Goal: Information Seeking & Learning: Check status

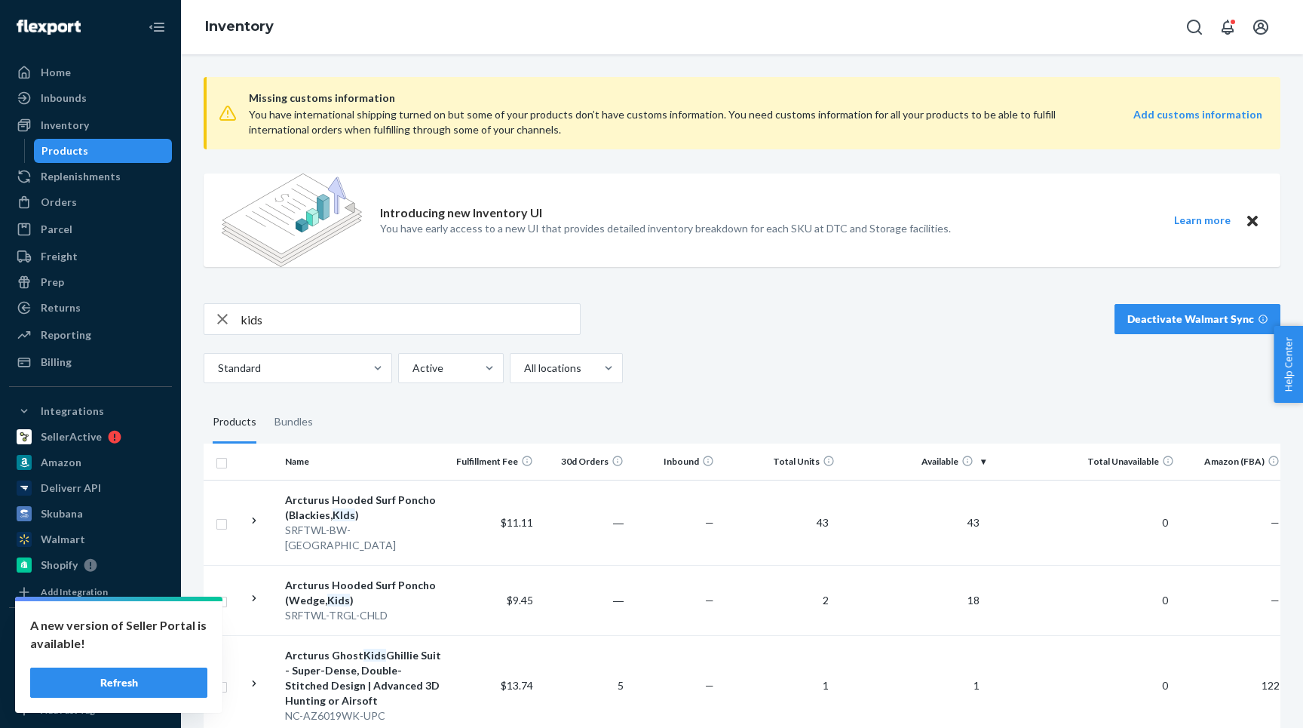
click at [297, 303] on div "kids" at bounding box center [392, 319] width 377 height 32
click at [281, 317] on input "kids" at bounding box center [410, 319] width 339 height 30
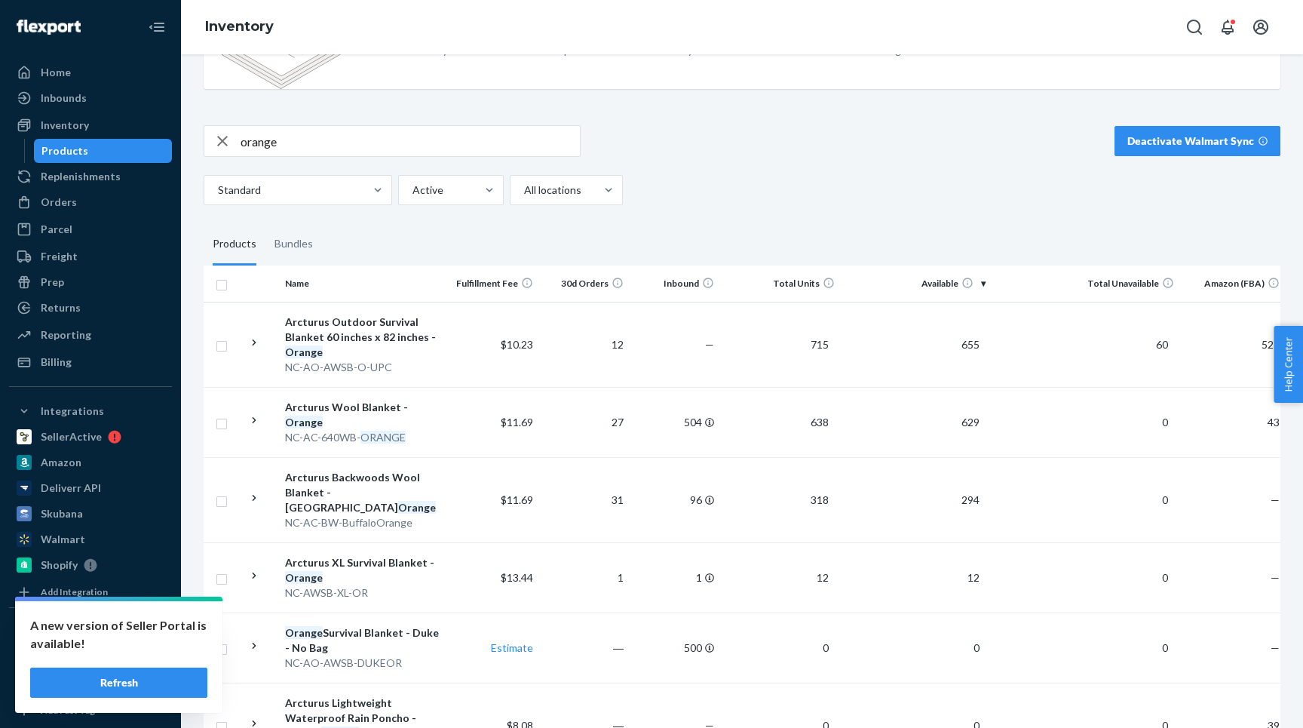
scroll to position [158, 0]
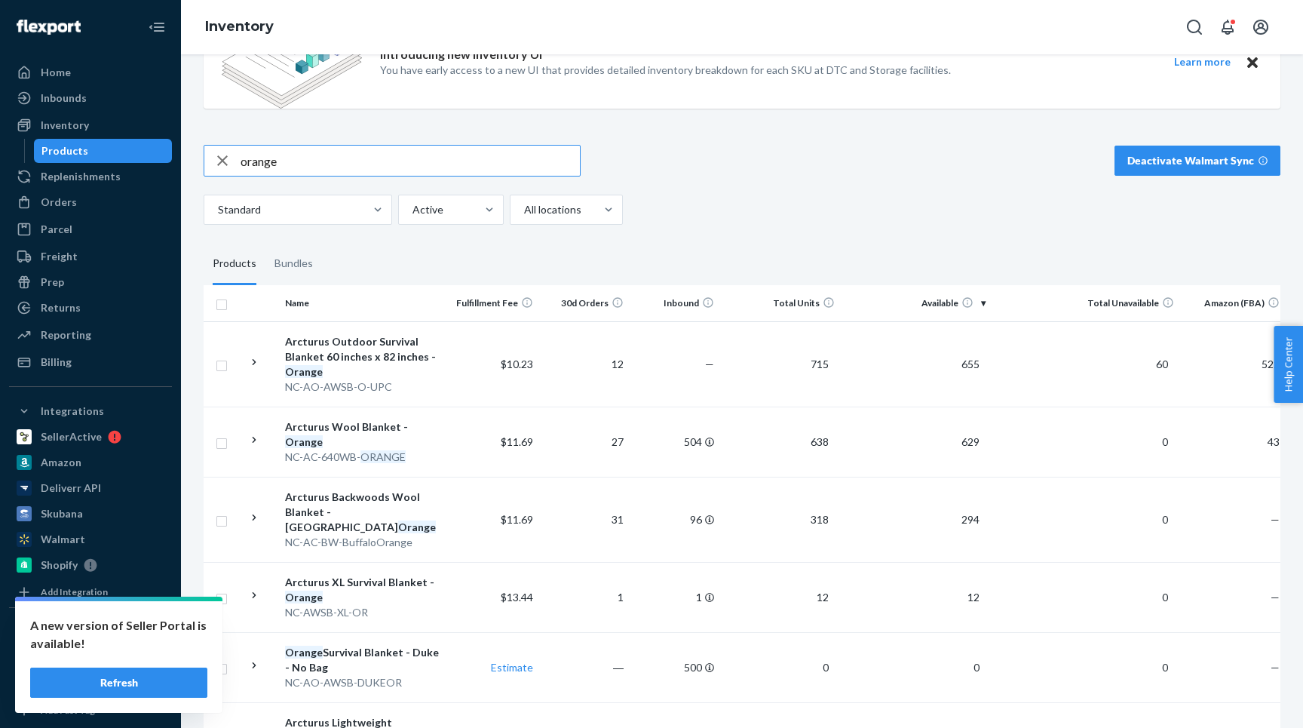
click at [271, 147] on input "orange" at bounding box center [410, 161] width 339 height 30
type input "royal"
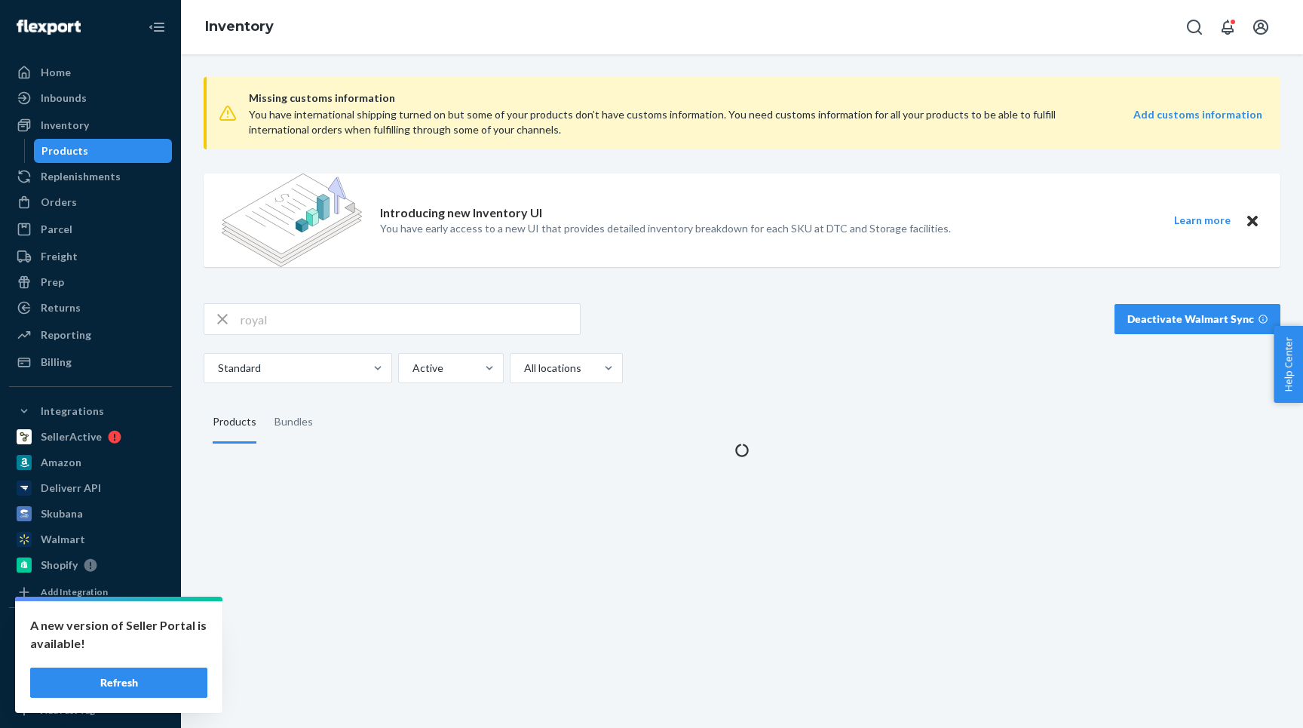
scroll to position [0, 0]
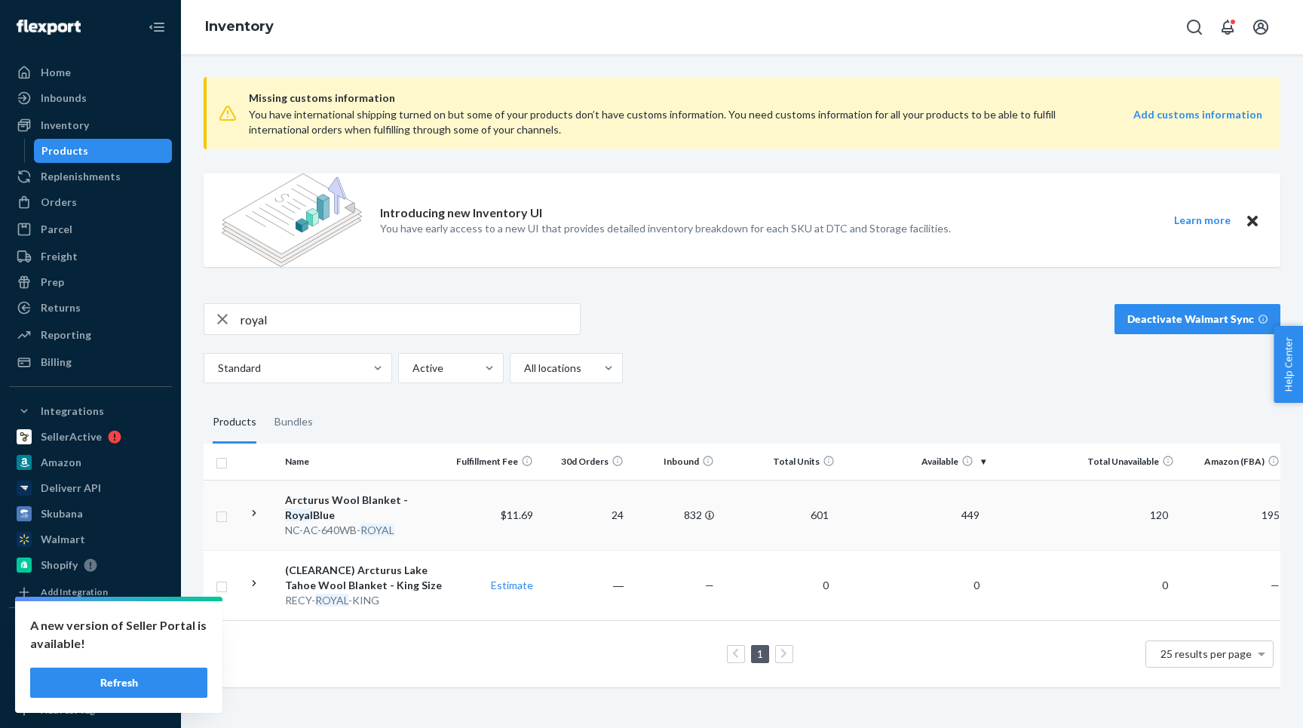
click at [260, 509] on icon at bounding box center [254, 513] width 14 height 14
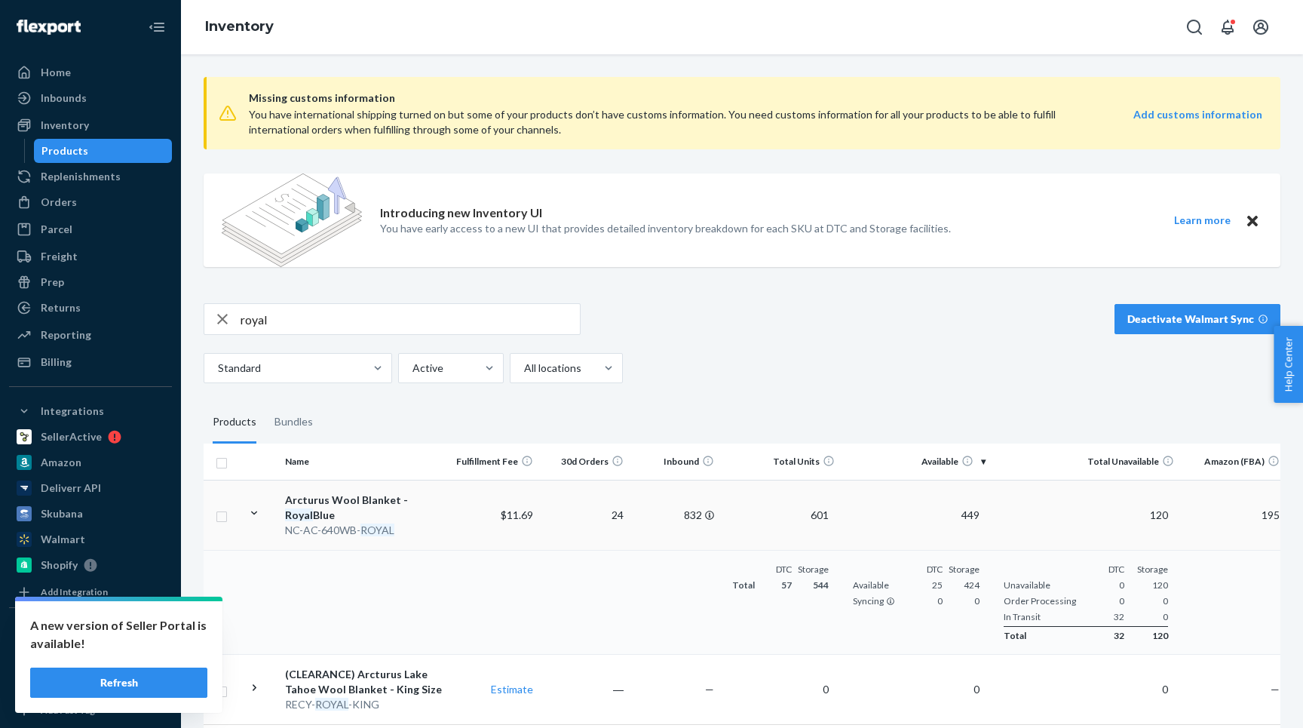
click at [260, 509] on icon at bounding box center [254, 513] width 14 height 14
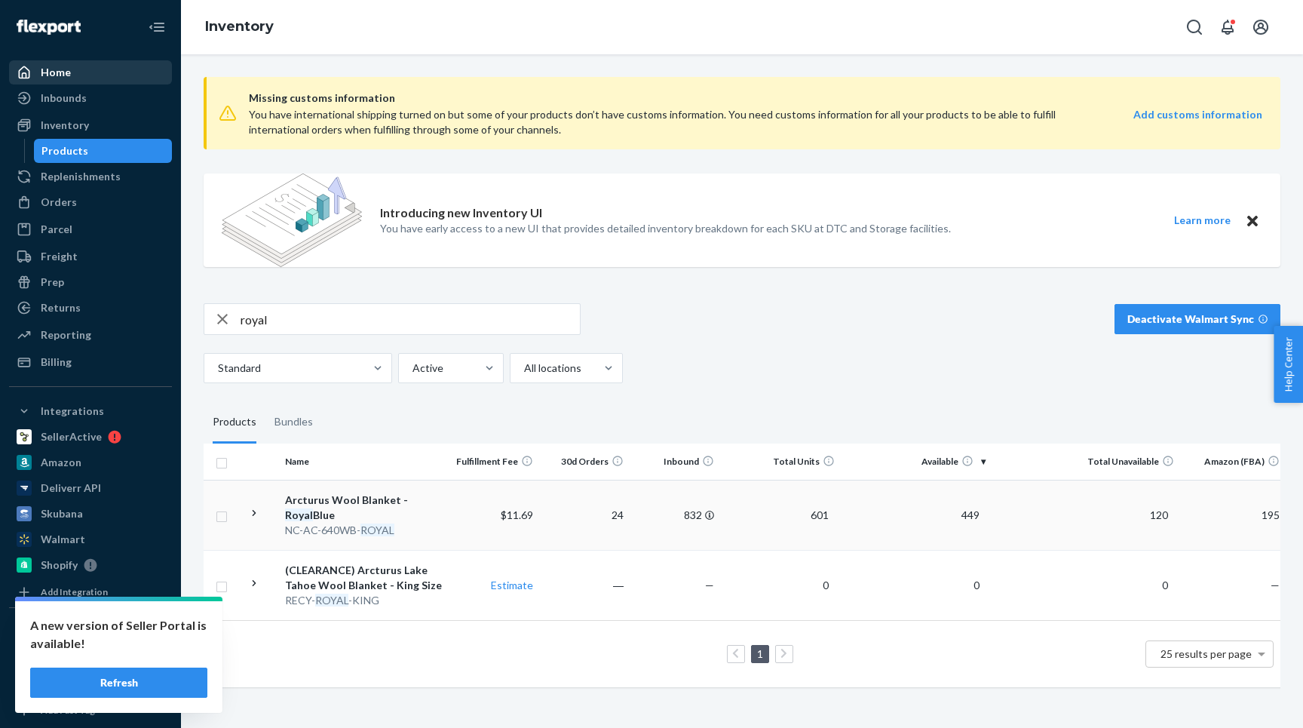
click at [87, 69] on div "Home" at bounding box center [91, 72] width 160 height 21
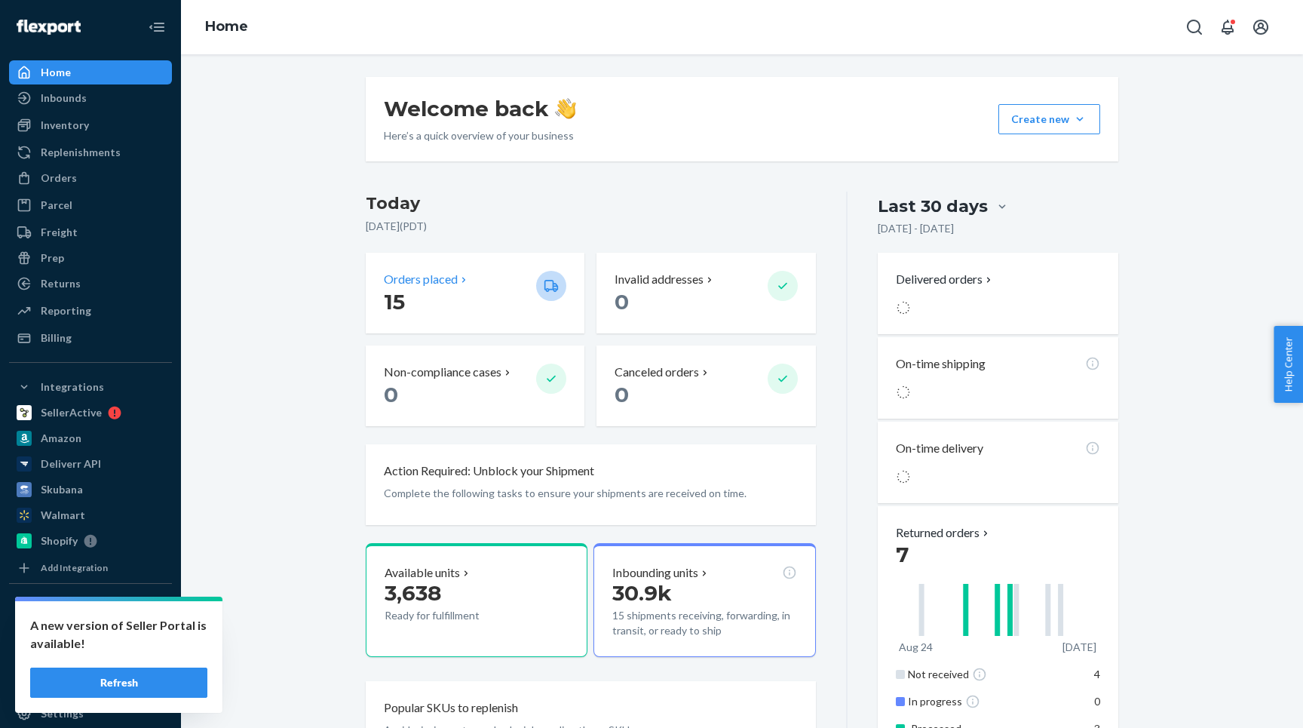
click at [448, 290] on p "15" at bounding box center [454, 301] width 140 height 27
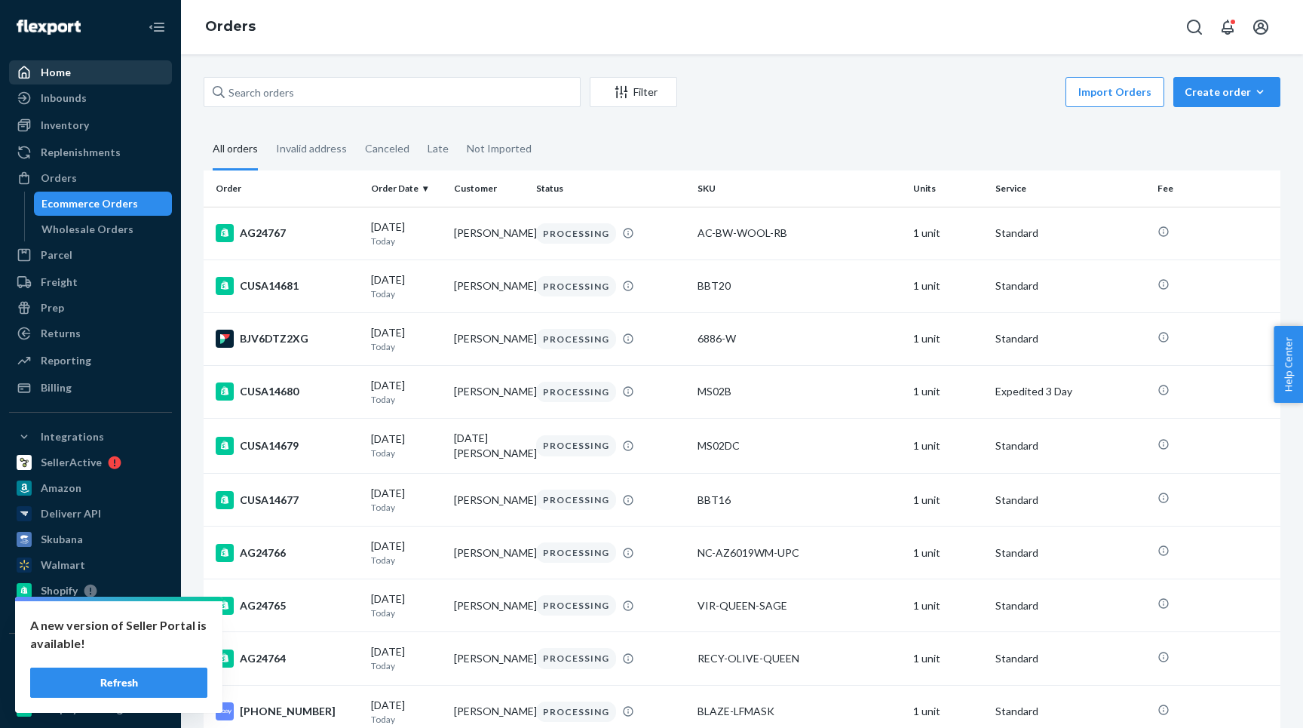
click at [103, 72] on div "Home" at bounding box center [91, 72] width 160 height 21
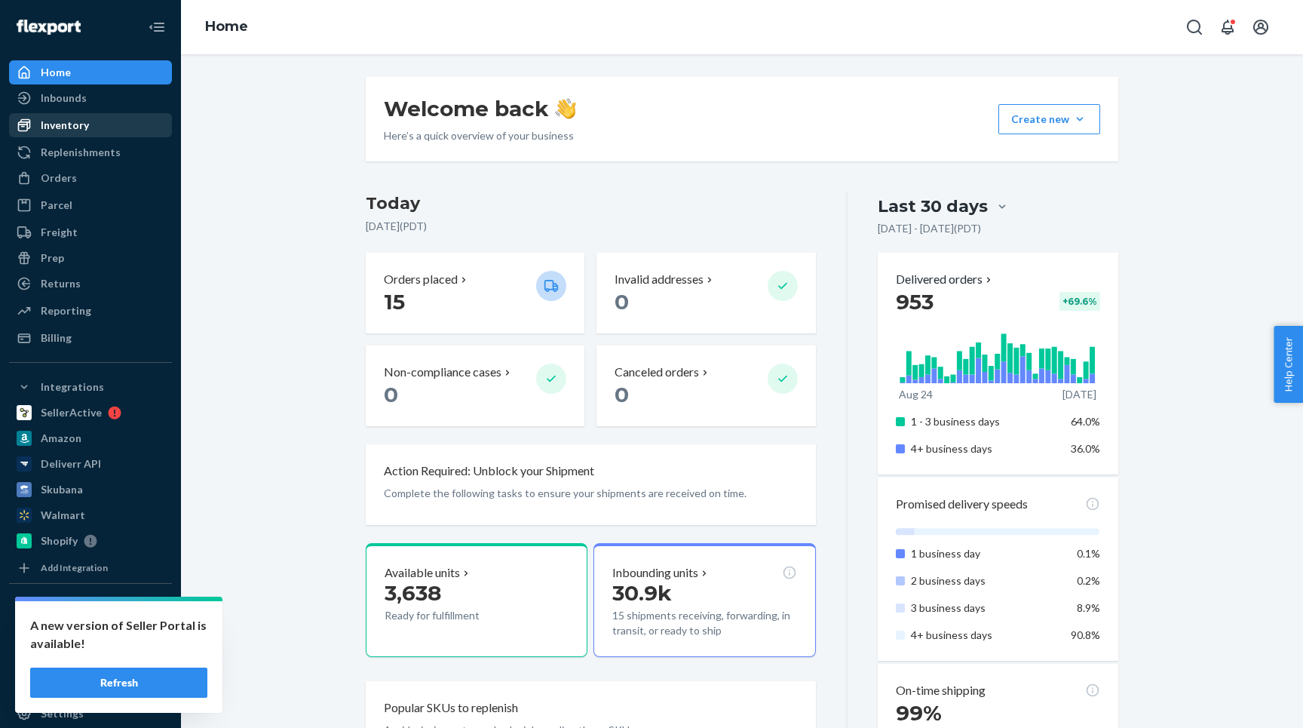
click at [63, 119] on div "Inventory" at bounding box center [65, 125] width 48 height 15
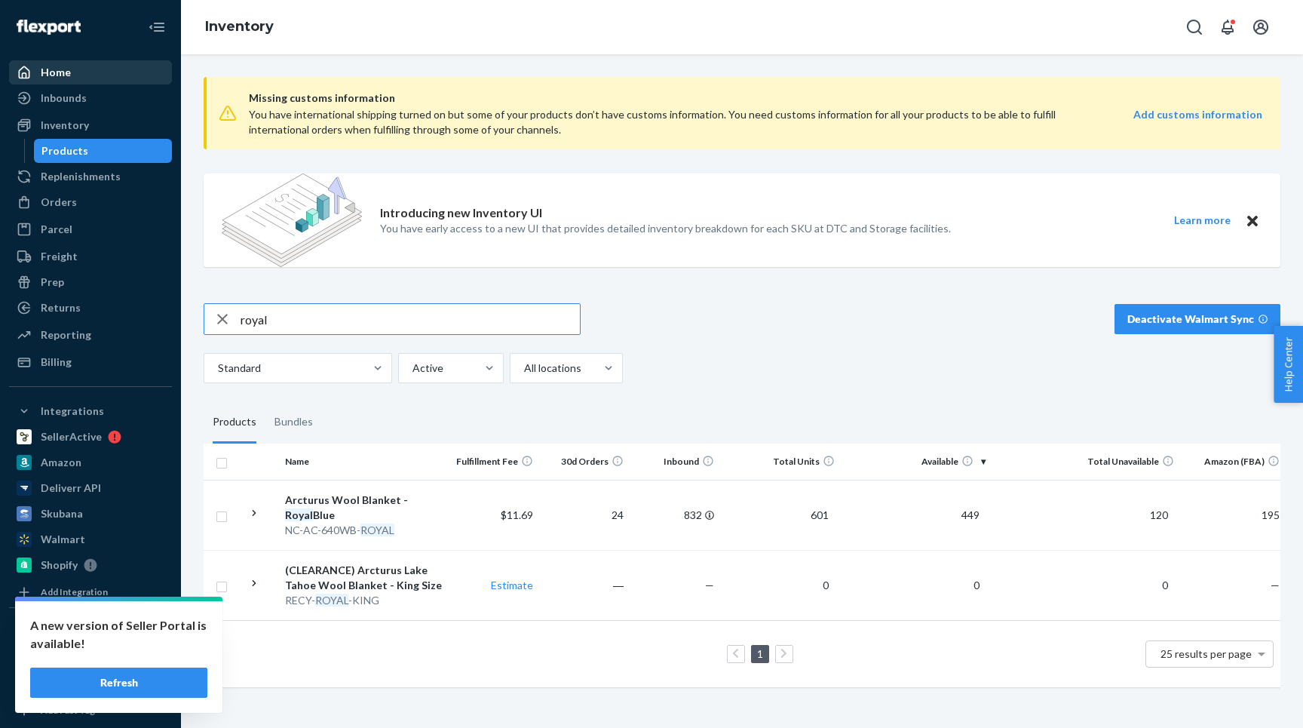
click at [56, 75] on div "Home" at bounding box center [56, 72] width 30 height 15
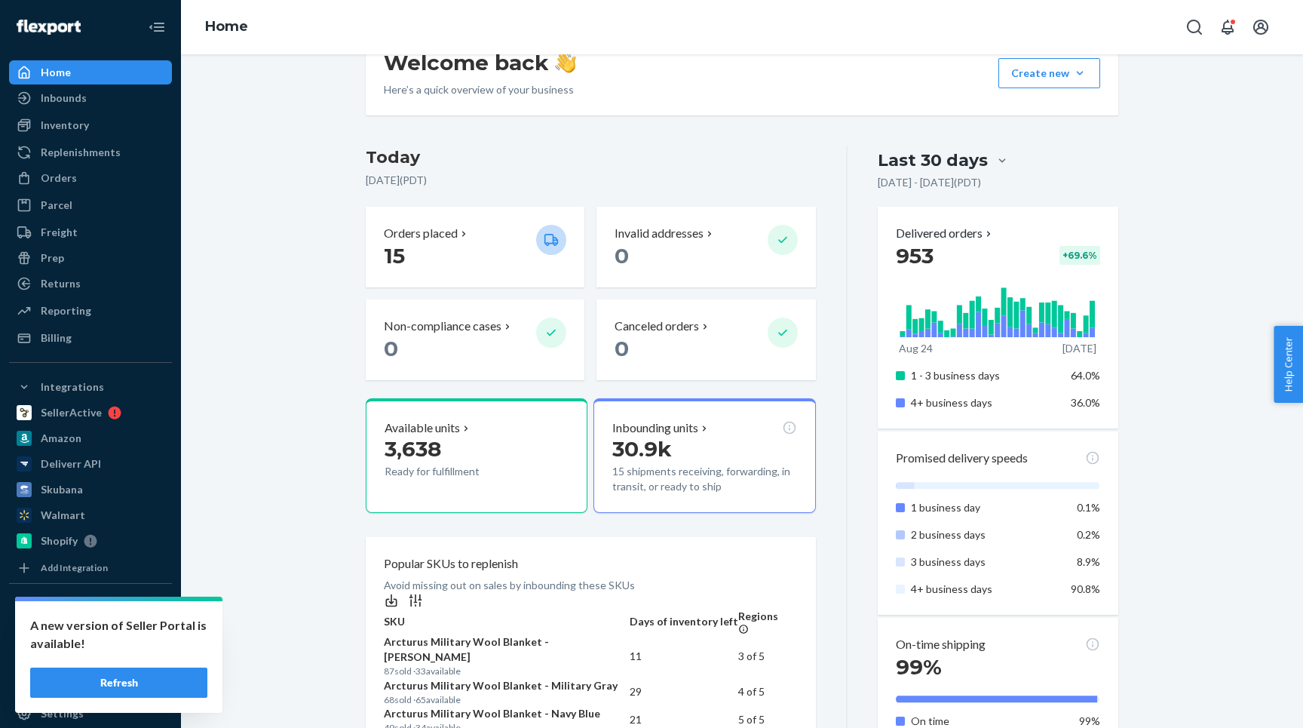
scroll to position [57, 0]
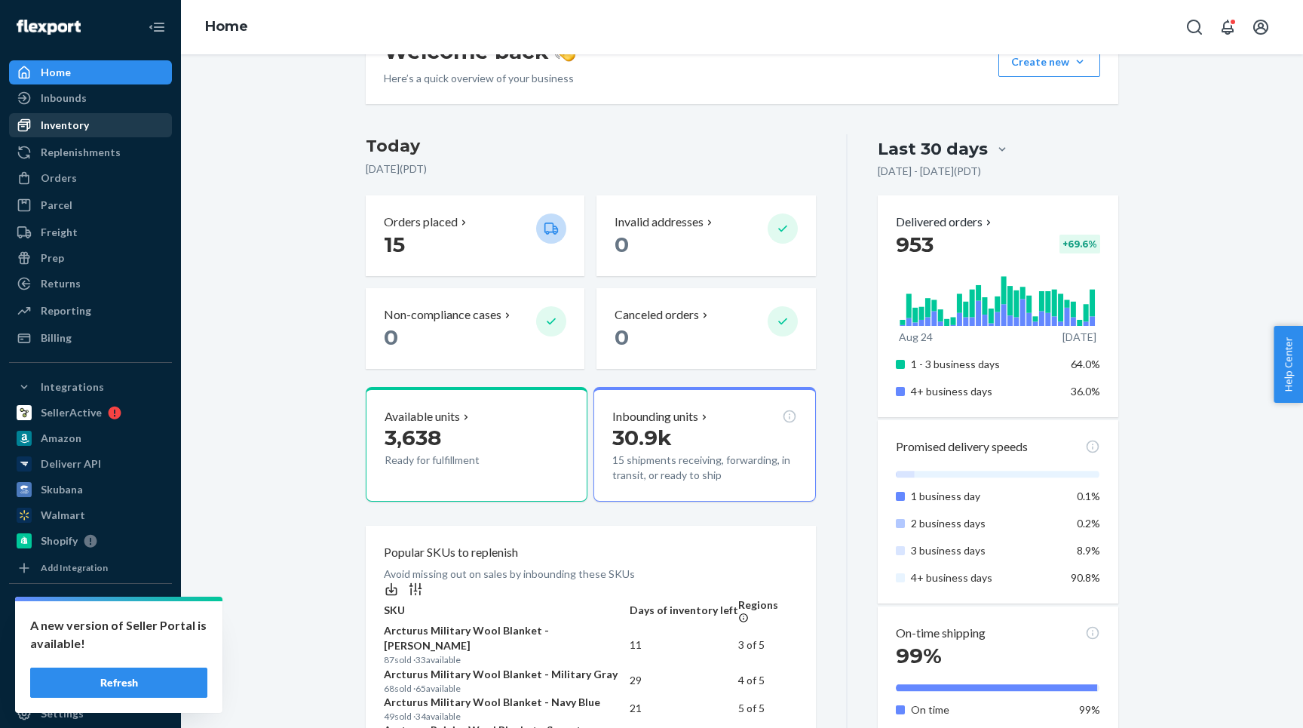
click at [36, 123] on div at bounding box center [29, 125] width 24 height 15
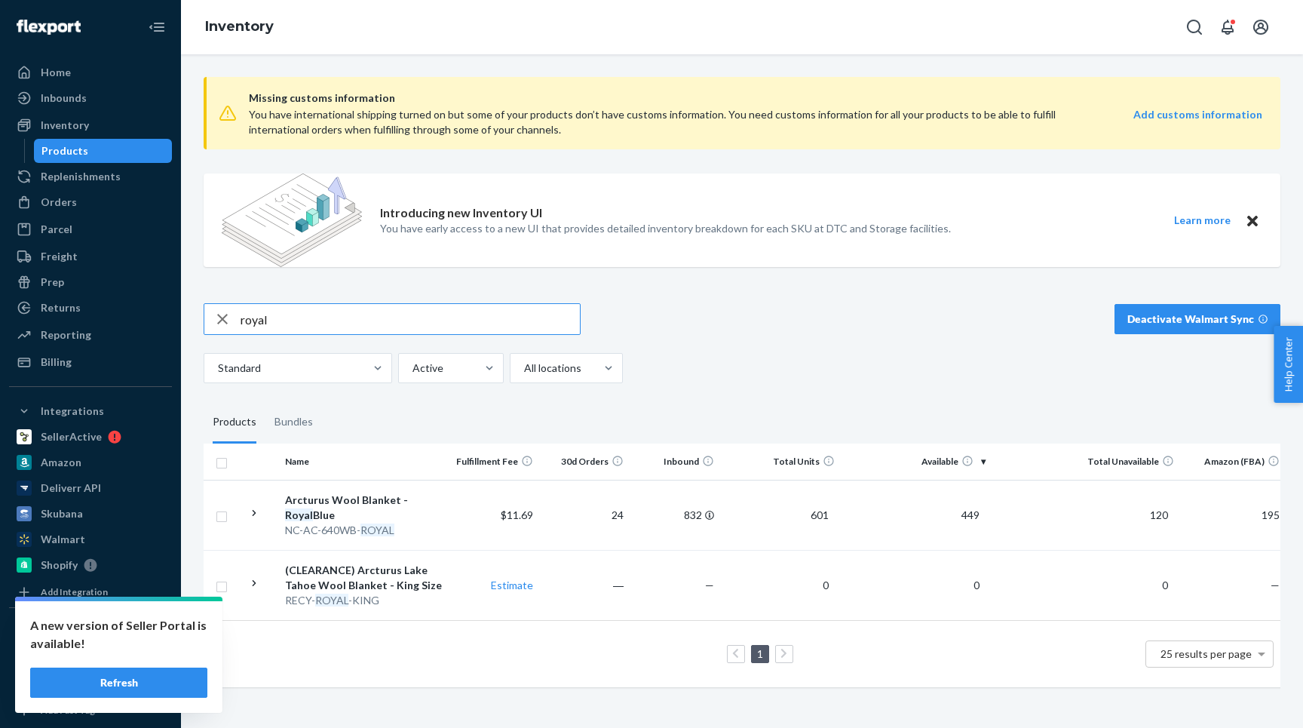
click at [247, 313] on input "royal" at bounding box center [410, 319] width 339 height 30
type input "olive"
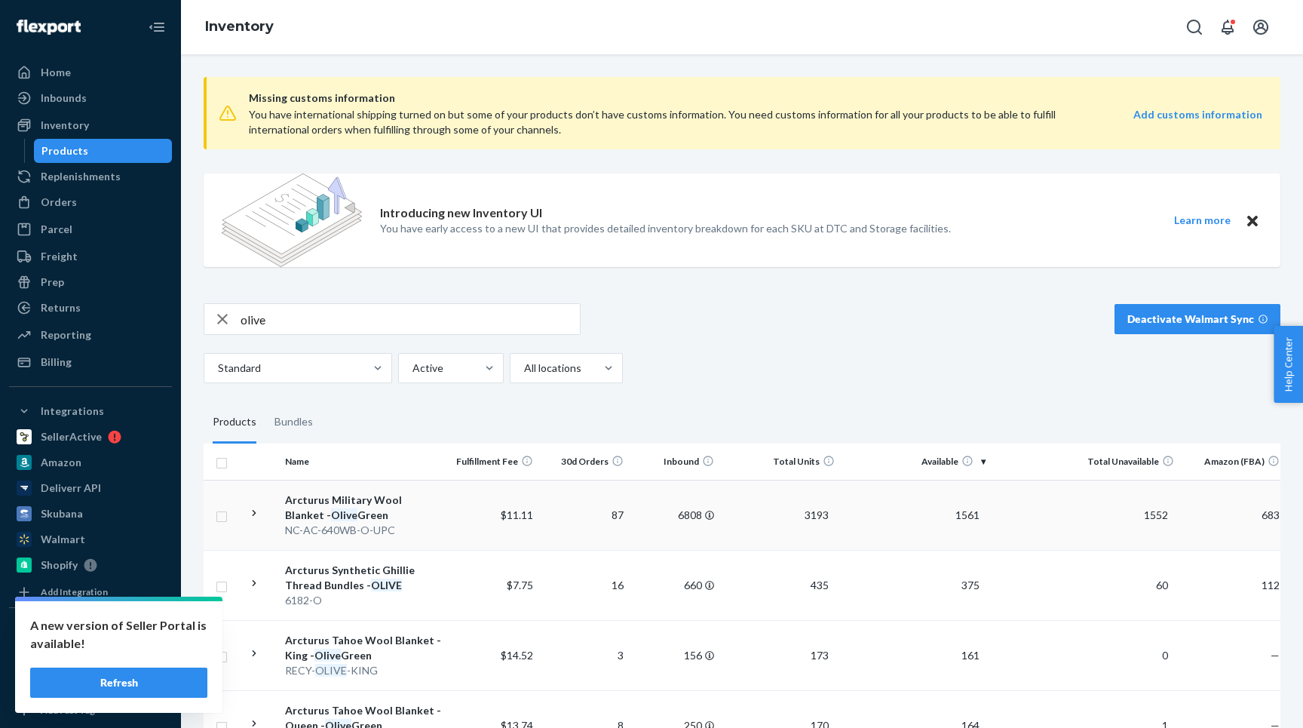
click at [249, 507] on icon at bounding box center [254, 513] width 14 height 14
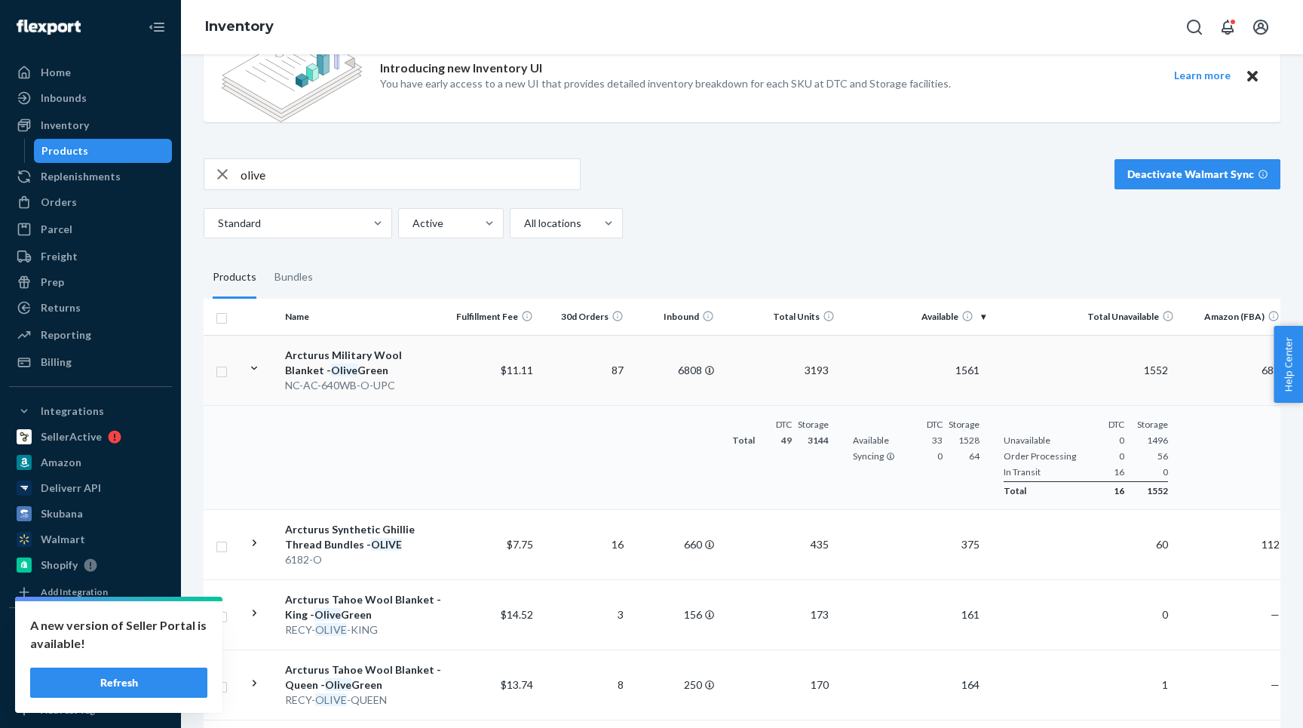
scroll to position [146, 0]
click at [1222, 666] on td "—" at bounding box center [1233, 683] width 106 height 70
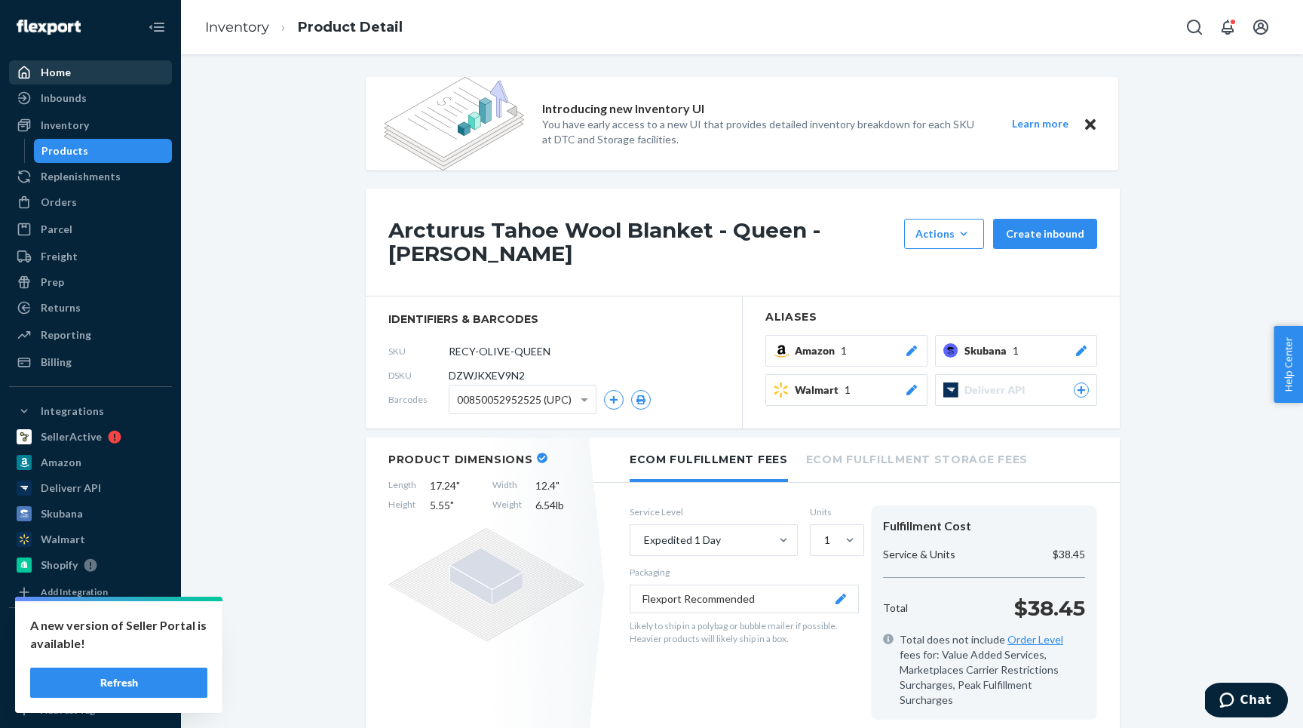
click at [65, 75] on div "Home" at bounding box center [56, 72] width 30 height 15
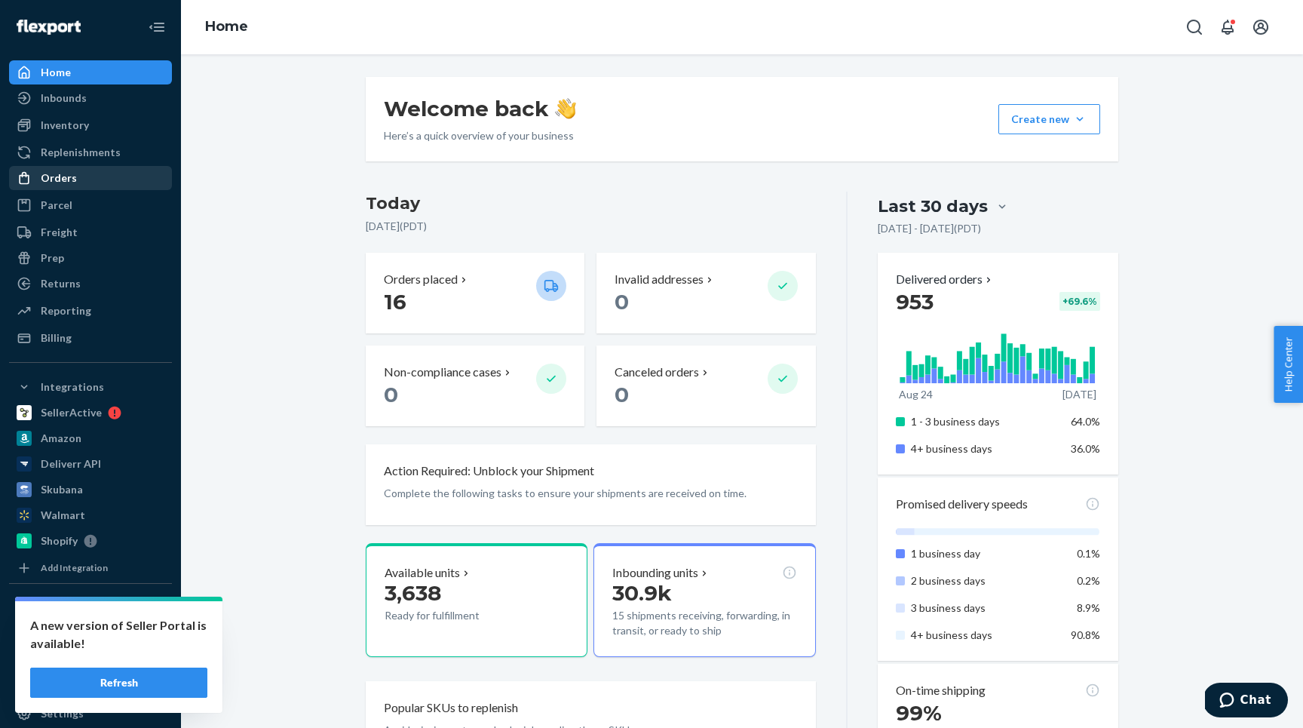
click at [49, 183] on div "Orders" at bounding box center [59, 177] width 36 height 15
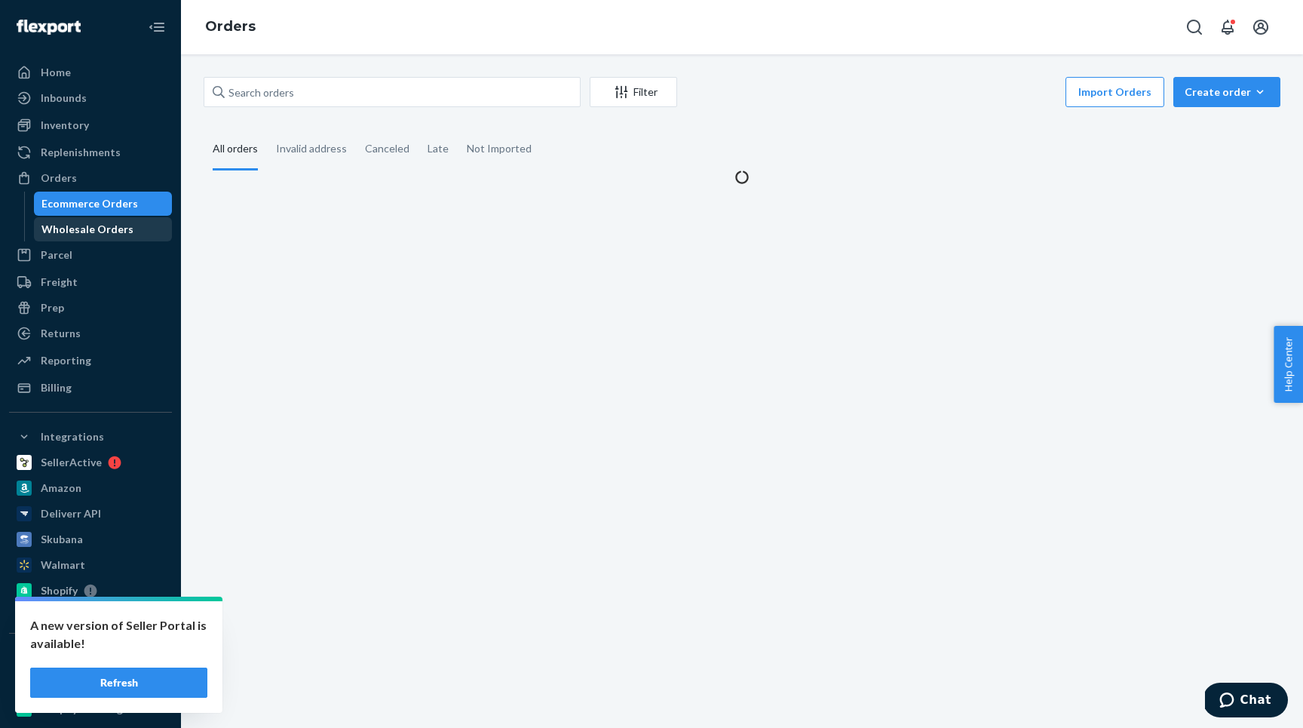
click at [60, 229] on div "Wholesale Orders" at bounding box center [87, 229] width 92 height 15
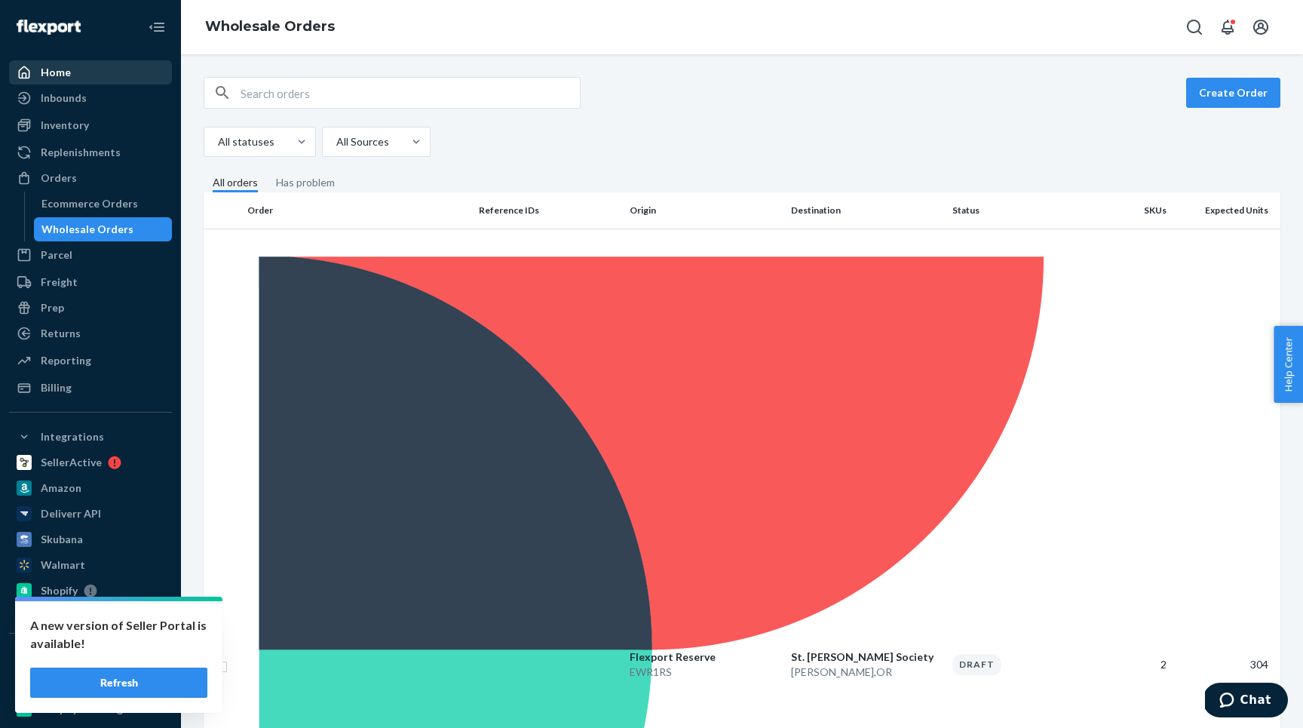
click at [55, 74] on div "Home" at bounding box center [56, 72] width 30 height 15
